Goal: Transaction & Acquisition: Purchase product/service

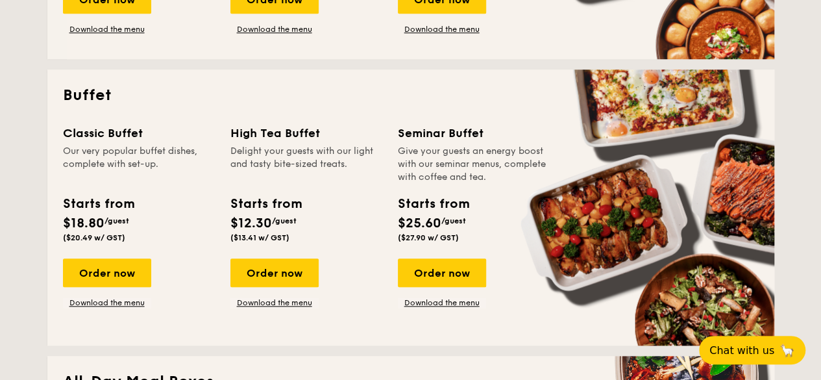
scroll to position [260, 0]
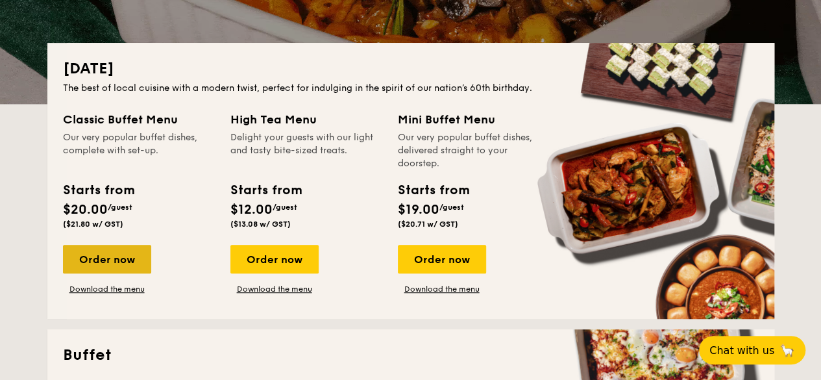
click at [101, 260] on div "Order now" at bounding box center [107, 259] width 88 height 29
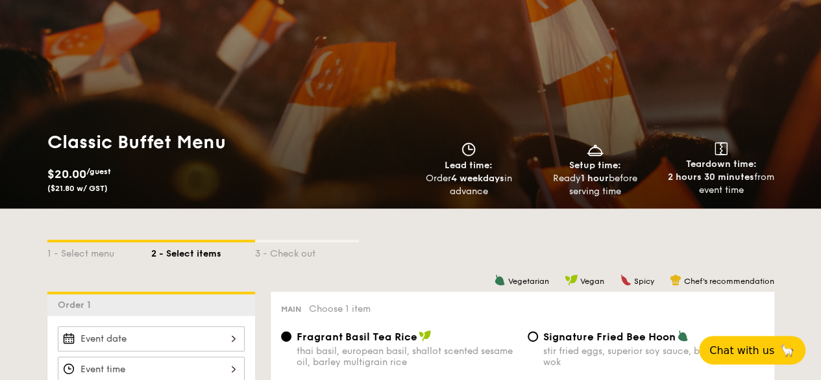
scroll to position [195, 0]
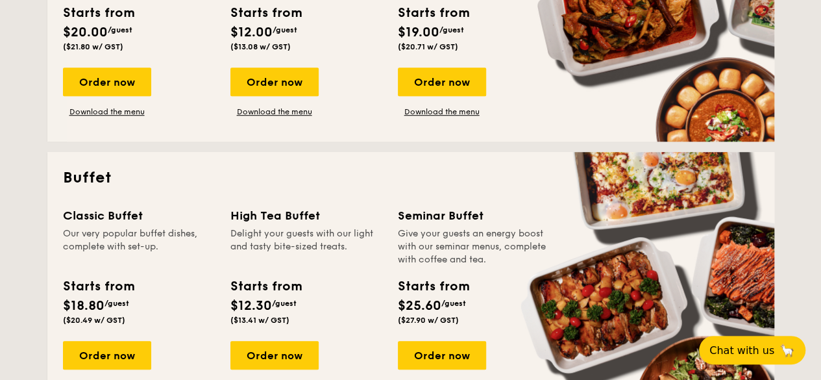
scroll to position [454, 0]
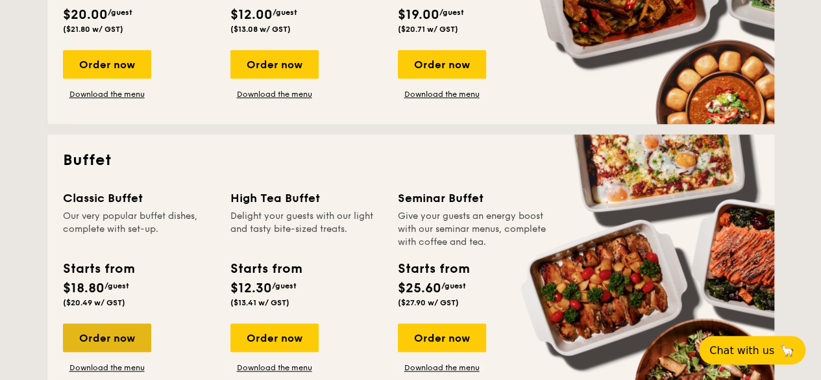
click at [101, 336] on div "Order now" at bounding box center [107, 337] width 88 height 29
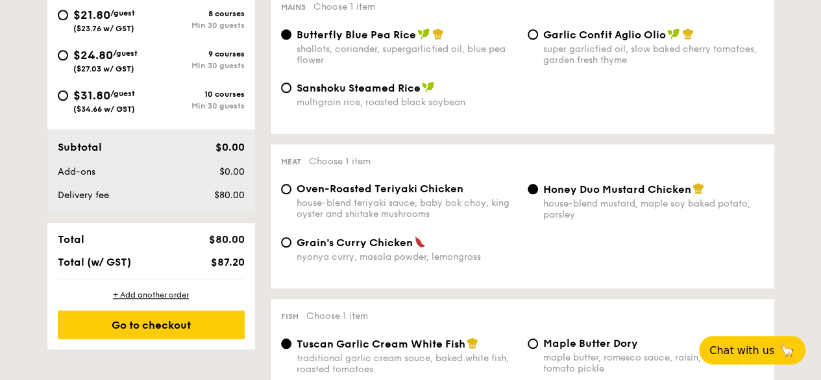
scroll to position [649, 0]
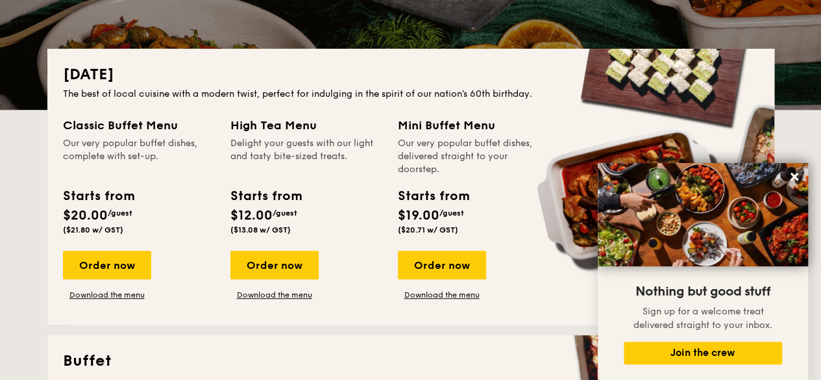
scroll to position [251, 0]
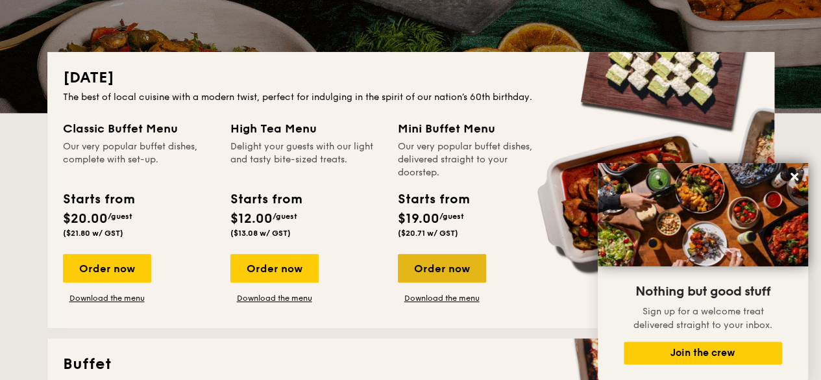
click at [448, 271] on div "Order now" at bounding box center [442, 268] width 88 height 29
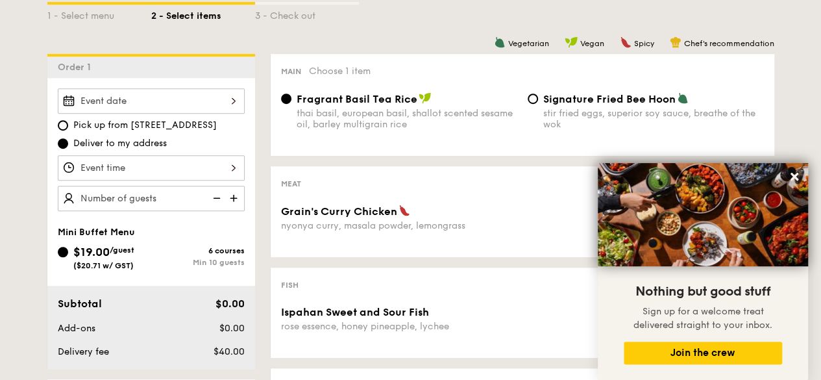
scroll to position [324, 0]
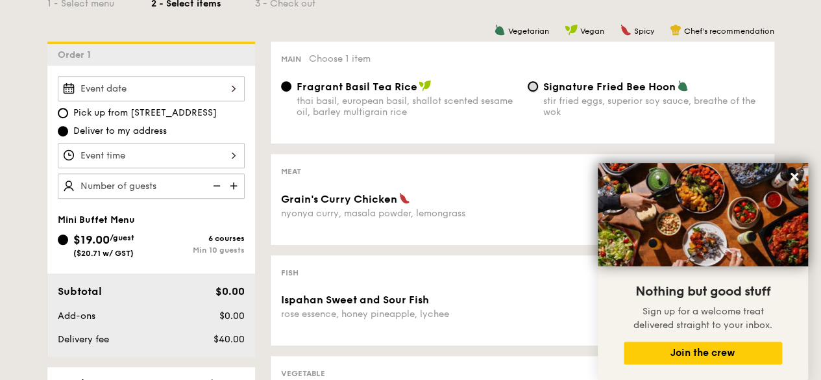
click at [531, 88] on input "Signature Fried Bee Hoon stir fried eggs, superior soy sauce, breathe of the wok" at bounding box center [533, 86] width 10 height 10
radio input "true"
click at [313, 203] on span "Grain's Curry Chicken" at bounding box center [339, 199] width 116 height 12
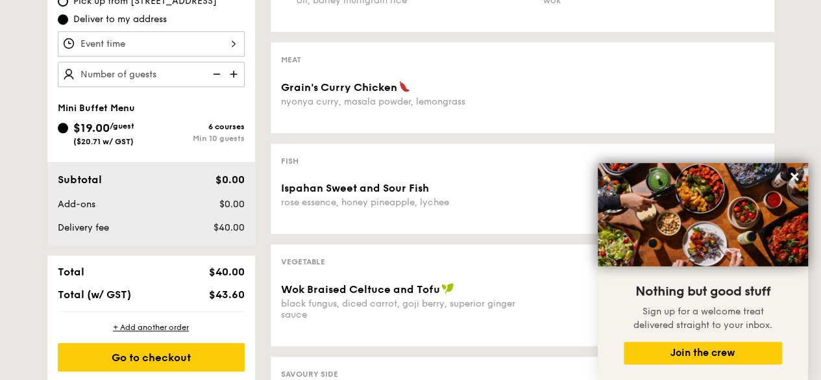
scroll to position [454, 0]
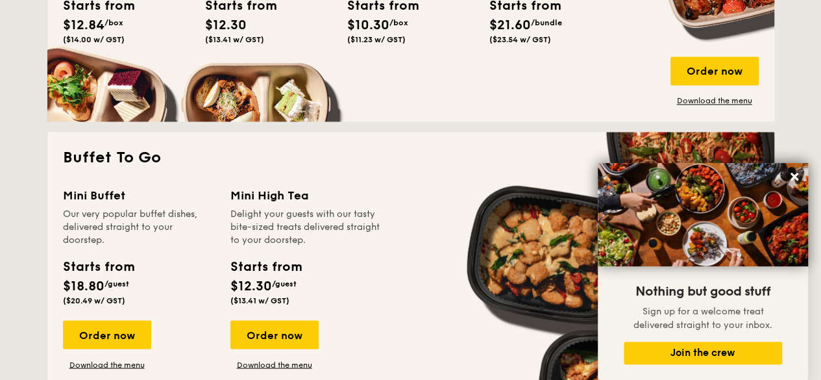
scroll to position [1094, 0]
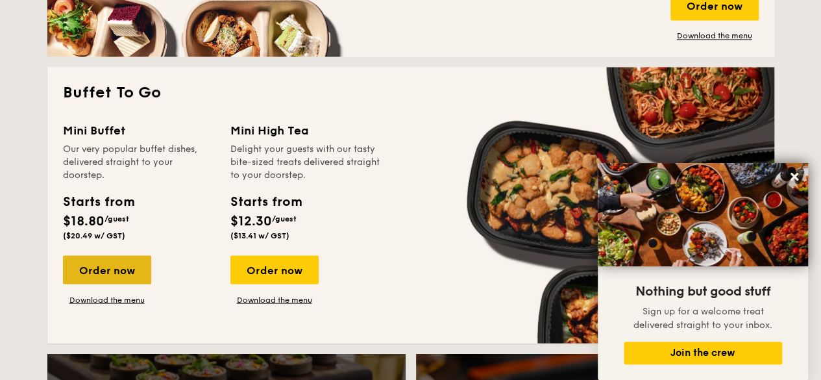
click at [110, 271] on div "Order now" at bounding box center [107, 269] width 88 height 29
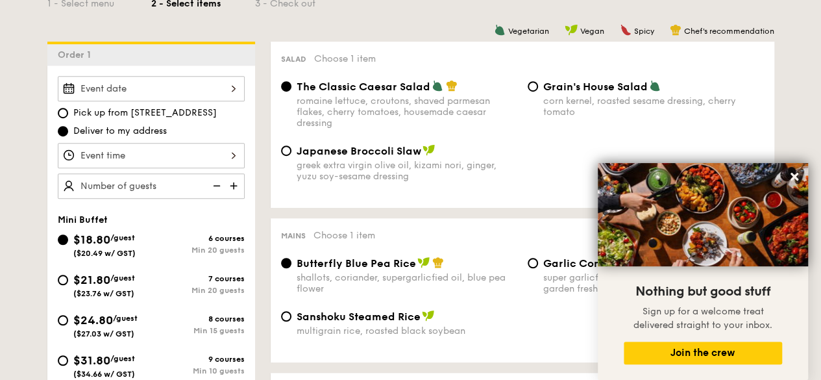
scroll to position [389, 0]
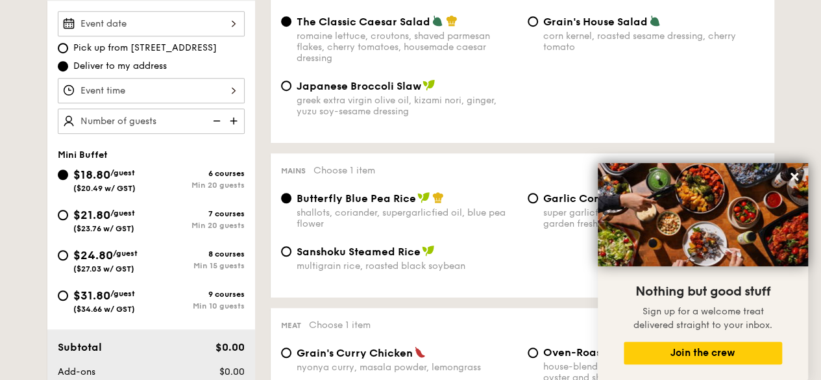
click at [69, 212] on div "$21.80 /guest ($23.76 w/ GST)" at bounding box center [104, 219] width 93 height 27
click at [68, 212] on input "$21.80 /guest ($23.76 w/ GST) 7 courses Min 20 guests" at bounding box center [63, 215] width 10 height 10
radio input "true"
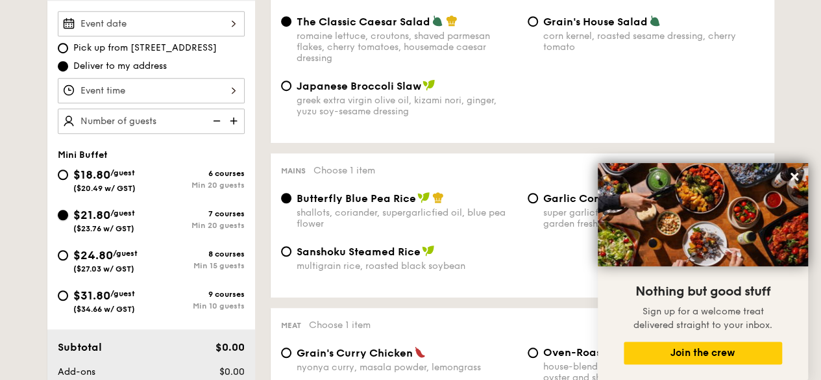
radio input "false"
radio input "true"
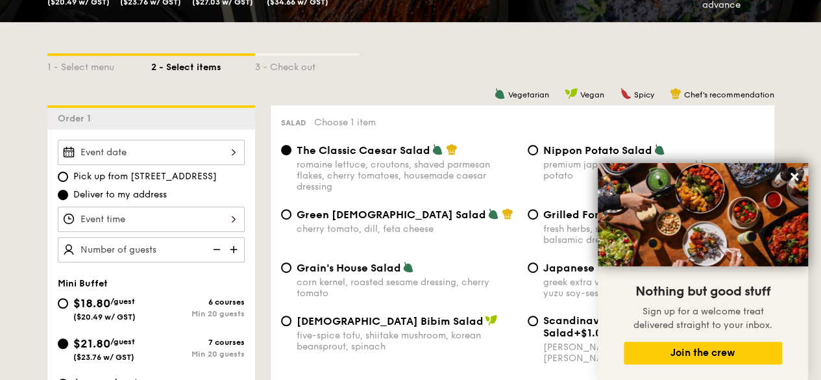
scroll to position [324, 0]
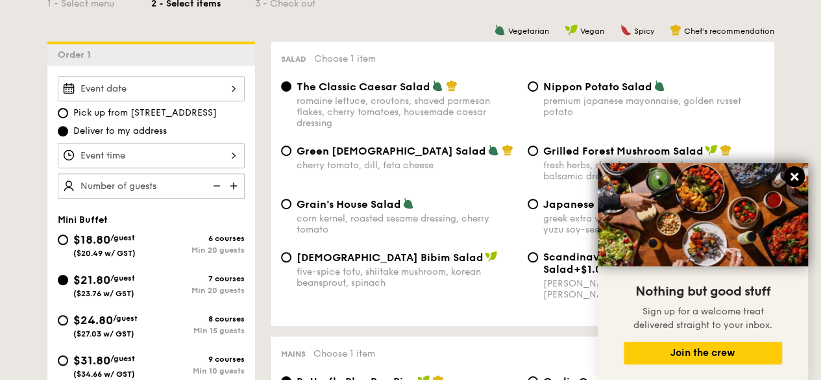
click at [790, 179] on icon at bounding box center [795, 177] width 12 height 12
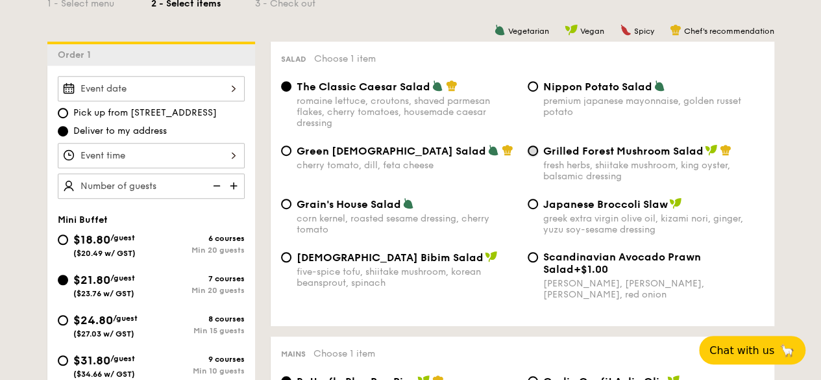
click at [532, 149] on input "Grilled Forest Mushroom Salad fresh herbs, shiitake mushroom, king oyster, bals…" at bounding box center [533, 150] width 10 height 10
radio input "true"
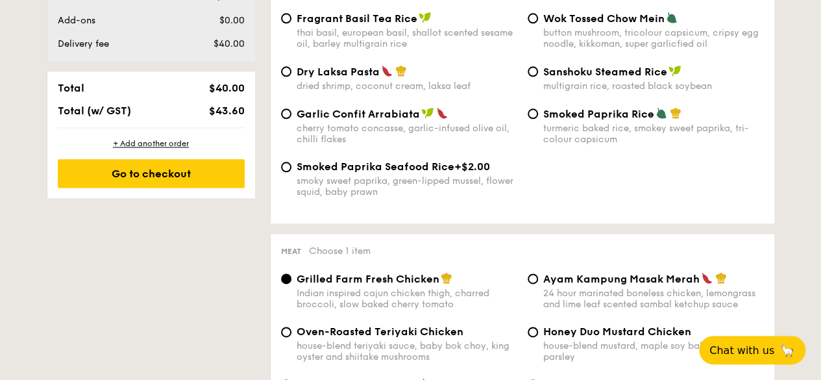
scroll to position [519, 0]
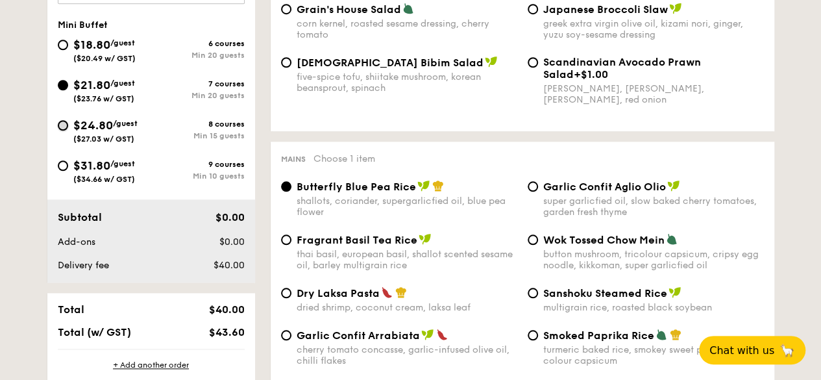
click at [62, 122] on input "$24.80 /guest ($27.03 w/ GST) 8 courses Min 15 guests" at bounding box center [63, 125] width 10 height 10
radio input "true"
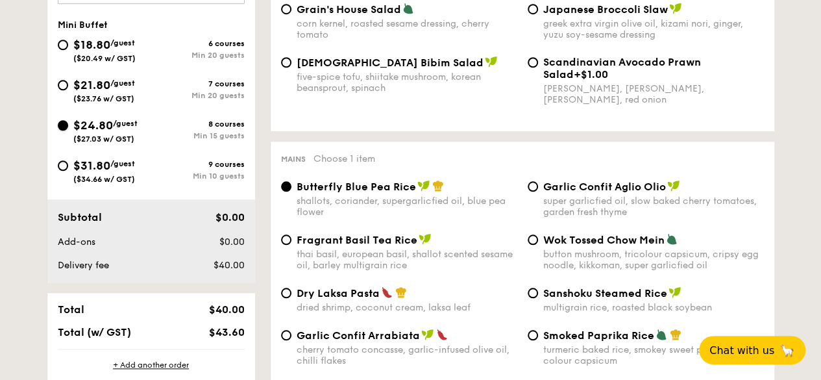
radio input "true"
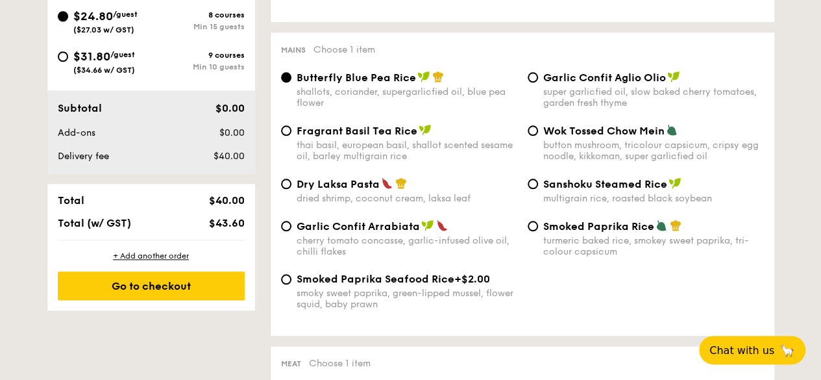
scroll to position [649, 0]
